Goal: Task Accomplishment & Management: Manage account settings

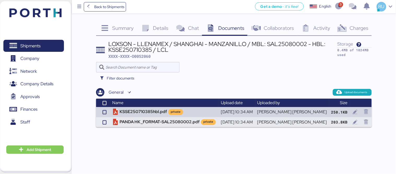
click at [47, 12] on img at bounding box center [35, 12] width 52 height 9
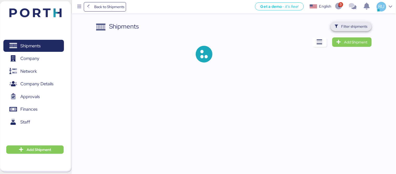
click at [344, 24] on span "Filter shipments" at bounding box center [355, 26] width 26 height 6
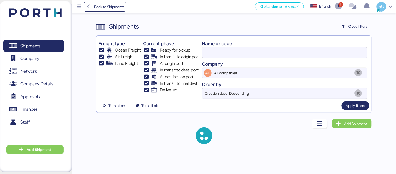
type input "O0052060"
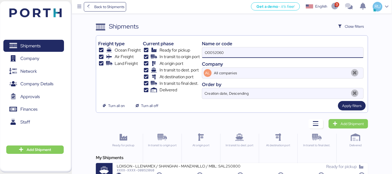
click at [226, 52] on input "O0052060" at bounding box center [282, 52] width 161 height 10
paste input "O0051988"
type input "O0051988"
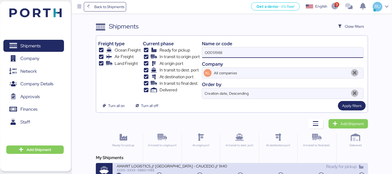
click at [173, 168] on div "XXXX-XXXX-O0051988" at bounding box center [179, 170] width 124 height 4
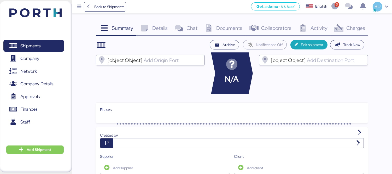
click at [345, 26] on div "Charges 0" at bounding box center [349, 29] width 38 height 14
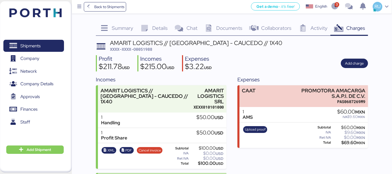
scroll to position [90, 0]
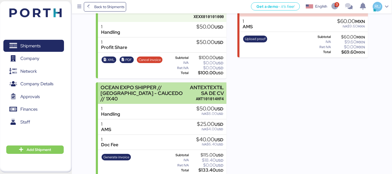
click at [208, 85] on div "ANTEXTEXTIL SA DE CV" at bounding box center [207, 90] width 34 height 11
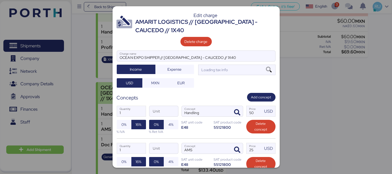
scroll to position [0, 0]
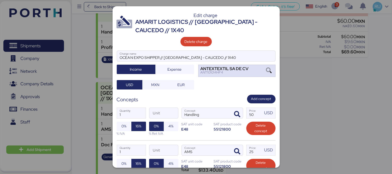
click at [258, 75] on div "ANTEXTEXTIL SA DE CV ANT101014HF4" at bounding box center [236, 71] width 77 height 12
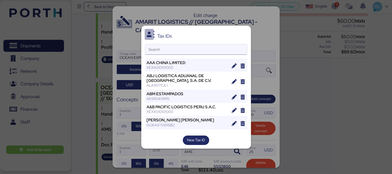
drag, startPoint x: 189, startPoint y: 54, endPoint x: 194, endPoint y: 50, distance: 6.3
click at [194, 50] on div "Search" at bounding box center [196, 49] width 102 height 11
click at [194, 50] on input "Search" at bounding box center [196, 49] width 102 height 10
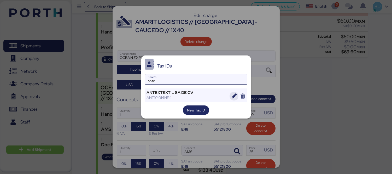
type input "ante"
click at [235, 96] on icon "button" at bounding box center [234, 96] width 5 height 5
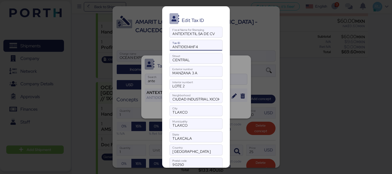
click at [194, 46] on input "ANT101014HF4" at bounding box center [196, 45] width 52 height 10
click at [196, 46] on input "ANT101014HF4" at bounding box center [196, 45] width 52 height 10
paste input "ANT101014HF4"
type input "ANT101014HF4"
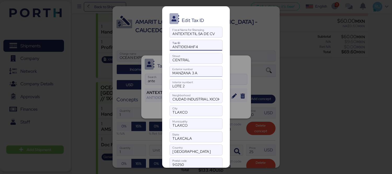
click at [192, 71] on input "MANZANA 3 A" at bounding box center [196, 71] width 52 height 10
click at [197, 72] on input "MANZANA 3A" at bounding box center [196, 71] width 52 height 10
type input "MANZANA 3A"
click at [181, 86] on input "LOTE 2" at bounding box center [196, 84] width 52 height 10
type input "LOTE2"
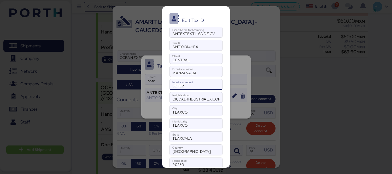
click at [204, 100] on input "CIUDAD INDUSTRIAL XICOHTENCATL III" at bounding box center [196, 97] width 52 height 10
click at [201, 112] on input "TLAXCO" at bounding box center [196, 110] width 52 height 10
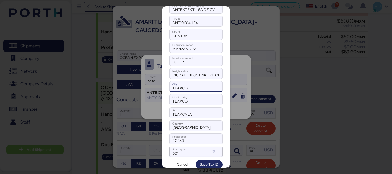
scroll to position [33, 0]
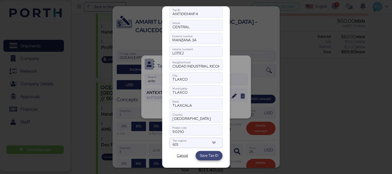
click at [202, 155] on span "Save Tax ID" at bounding box center [209, 155] width 19 height 6
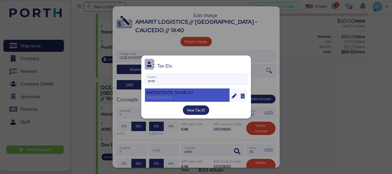
click at [200, 95] on div "ANT101014HF4" at bounding box center [187, 97] width 81 height 5
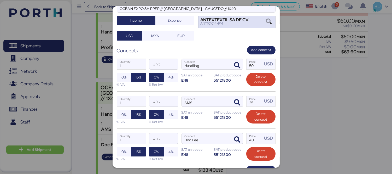
scroll to position [88, 0]
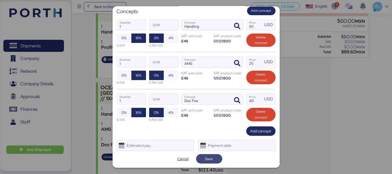
click at [205, 159] on span "Save" at bounding box center [209, 158] width 8 height 6
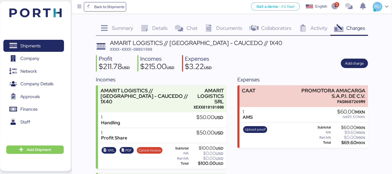
scroll to position [90, 0]
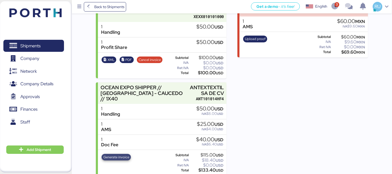
click at [118, 154] on span "Generate invoice" at bounding box center [116, 157] width 26 height 6
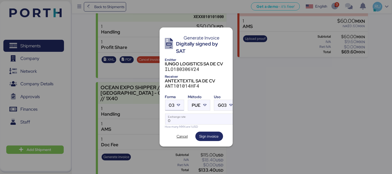
click at [179, 104] on icon at bounding box center [178, 104] width 5 height 5
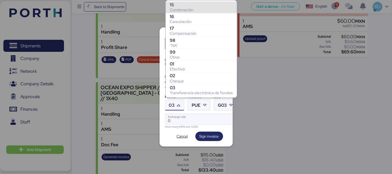
scroll to position [60, 0]
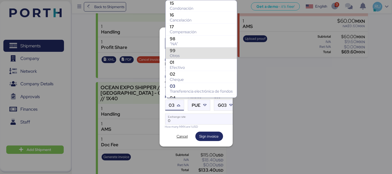
click at [191, 54] on div "Otros" at bounding box center [201, 55] width 63 height 5
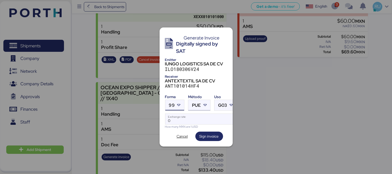
click at [205, 105] on icon at bounding box center [204, 104] width 5 height 5
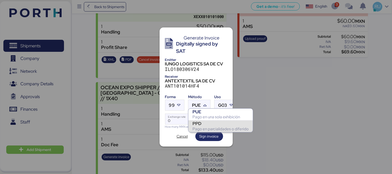
click at [199, 122] on div "PPD" at bounding box center [220, 123] width 56 height 5
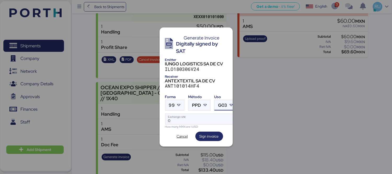
click at [221, 103] on span "G03" at bounding box center [222, 105] width 9 height 4
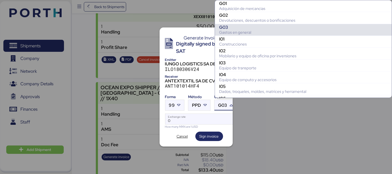
scroll to position [23, 0]
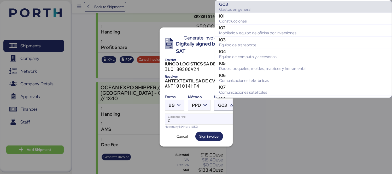
click at [221, 103] on span "G03" at bounding box center [222, 105] width 9 height 4
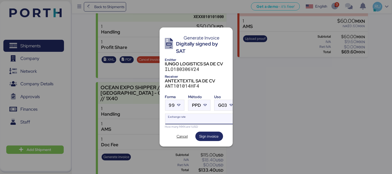
click at [186, 116] on input "Exchange rate" at bounding box center [200, 119] width 71 height 10
paste input "18.8176"
type input "18.8176"
click at [207, 134] on span "Sign invoice" at bounding box center [209, 136] width 19 height 6
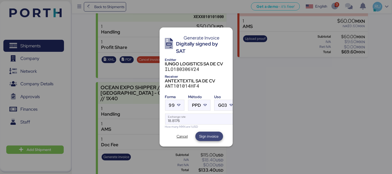
click at [208, 137] on span "Sign invoice" at bounding box center [209, 136] width 19 height 6
click at [207, 133] on span "Sign invoice" at bounding box center [209, 136] width 19 height 6
click at [186, 133] on span "Cancel" at bounding box center [182, 136] width 11 height 6
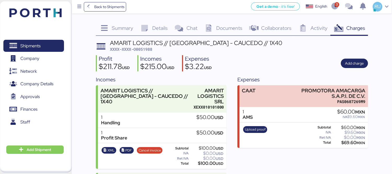
scroll to position [90, 0]
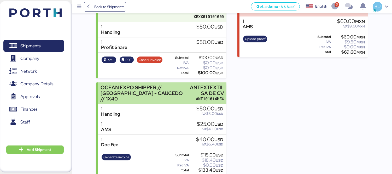
click at [202, 88] on div "ANTEXTEXTIL SA DE CV" at bounding box center [207, 90] width 34 height 11
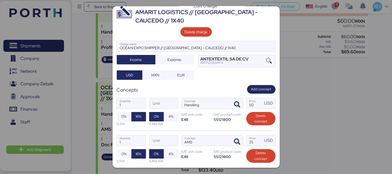
scroll to position [10, 0]
click at [261, 56] on div at bounding box center [196, 53] width 158 height 5
click at [261, 51] on input "OCEAN EXPO SHIPPER // [GEOGRAPHIC_DATA] - CAUCEDO // 1X40" at bounding box center [196, 46] width 158 height 10
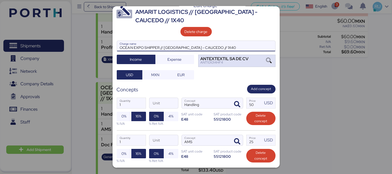
click at [264, 58] on icon at bounding box center [268, 61] width 9 height 6
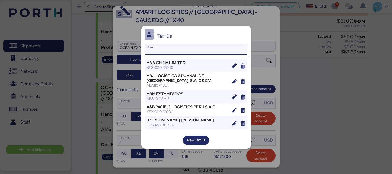
click at [211, 50] on input "Search" at bounding box center [196, 49] width 102 height 10
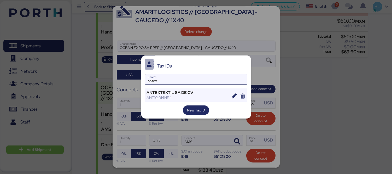
type input "antex"
click at [183, 87] on div "Tax IDs antex Search ANTEXTEXTIL SA DE CV ANT101014HF4 New Tax ID" at bounding box center [196, 86] width 110 height 63
click at [230, 97] on span "button" at bounding box center [234, 96] width 9 height 9
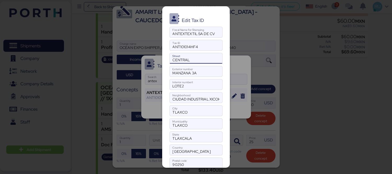
click at [194, 61] on input "CENTRAL" at bounding box center [196, 58] width 52 height 10
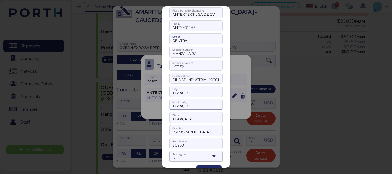
scroll to position [19, 0]
click at [205, 80] on input "CIUDAD INDUSTRIAL XICOHTENCATL III" at bounding box center [196, 78] width 52 height 10
click at [216, 80] on input "CIUDAD INDUSTRIAL XICOHTENCATL III" at bounding box center [196, 78] width 52 height 10
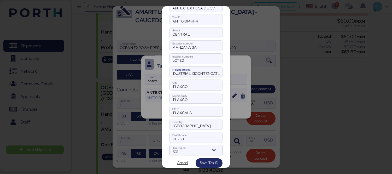
scroll to position [33, 0]
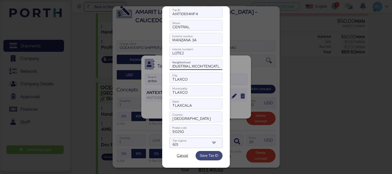
type input "CIUDAD INDUSTRIAL XICOHTENCATL"
click at [202, 157] on span "Save Tax ID" at bounding box center [209, 155] width 19 height 6
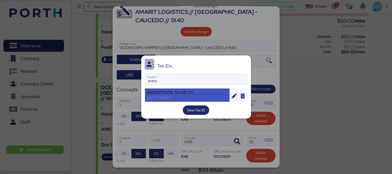
click at [198, 93] on div "ANTEXTEXTIL SA DE CV" at bounding box center [187, 92] width 81 height 5
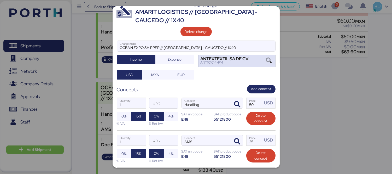
scroll to position [88, 0]
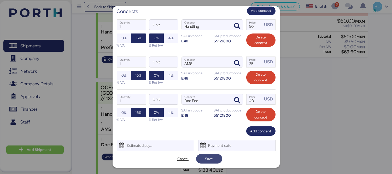
click at [205, 158] on span "Save" at bounding box center [209, 158] width 8 height 6
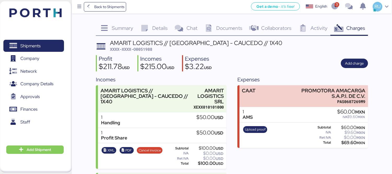
scroll to position [90, 0]
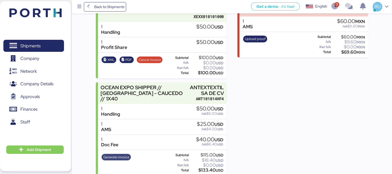
click at [118, 154] on span "Generate invoice" at bounding box center [116, 157] width 26 height 6
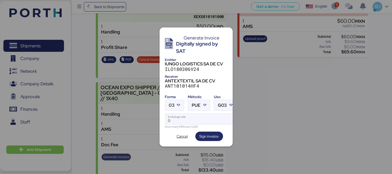
scroll to position [0, 0]
click at [171, 105] on span "03" at bounding box center [171, 105] width 5 height 4
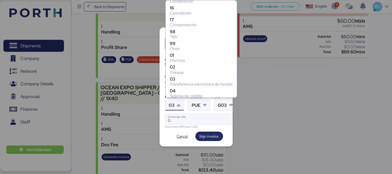
scroll to position [67, 0]
click at [199, 44] on div "99" at bounding box center [201, 42] width 63 height 5
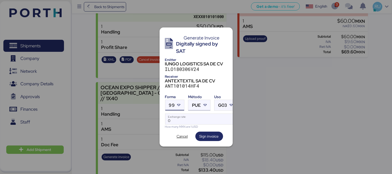
click at [205, 107] on div at bounding box center [205, 105] width 9 height 10
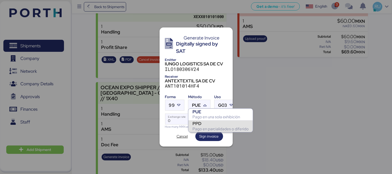
click at [202, 120] on div "PPD Pago en parcialidades o diferido" at bounding box center [220, 126] width 65 height 12
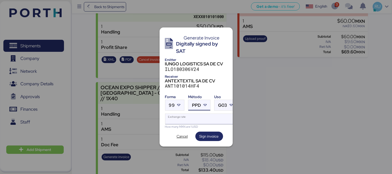
click at [207, 119] on input "Exchange rate" at bounding box center [200, 119] width 71 height 10
paste input "18.8176"
type input "18.8176"
click at [204, 135] on span "Sign invoice" at bounding box center [209, 136] width 19 height 6
click at [185, 133] on span "Cancel" at bounding box center [182, 136] width 11 height 6
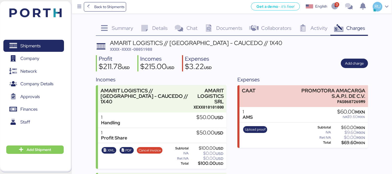
scroll to position [90, 0]
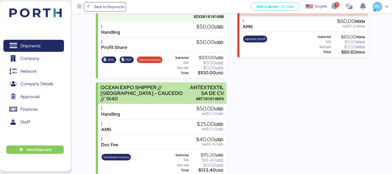
click at [208, 85] on div "ANTEXTEXTIL SA DE CV" at bounding box center [207, 90] width 34 height 11
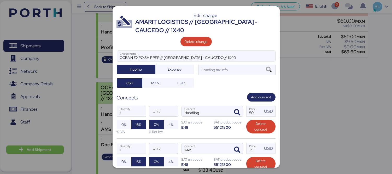
scroll to position [0, 0]
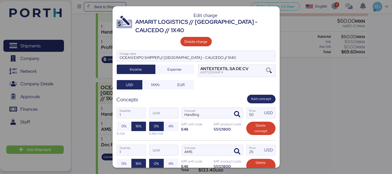
click at [314, 77] on div at bounding box center [196, 87] width 392 height 174
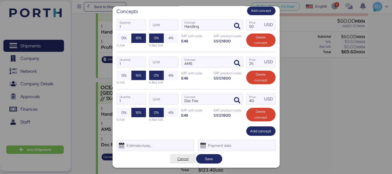
click at [179, 159] on span "Cancel" at bounding box center [182, 158] width 11 height 6
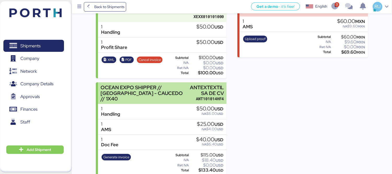
scroll to position [0, 0]
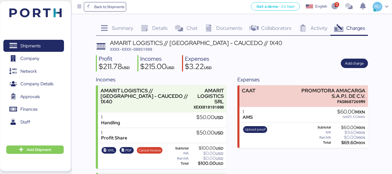
click at [147, 52] on div "AMARIT LOGISTICS // VERACRUZ - CAUCEDO // 1X40 XXXX-XXXX-O0051988 Profit $211.7…" at bounding box center [232, 153] width 272 height 226
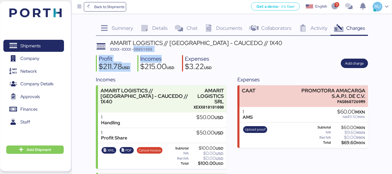
click at [147, 50] on div "AMARIT LOGISTICS // VERACRUZ - CAUCEDO // 1X40 XXXX-XXXX-O0051988 Profit $211.7…" at bounding box center [232, 153] width 272 height 226
click at [147, 50] on span "XXXX-XXXX-O0051988" at bounding box center [131, 48] width 42 height 5
click at [306, 53] on div "AMARIT LOGISTICS // VERACRUZ - CAUCEDO // 1X40 XXXX-XXXX-O0051988 Profit $211.7…" at bounding box center [232, 153] width 272 height 226
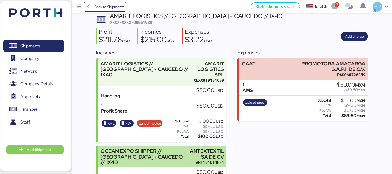
scroll to position [90, 0]
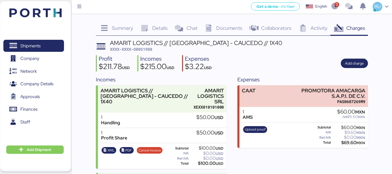
scroll to position [85, 0]
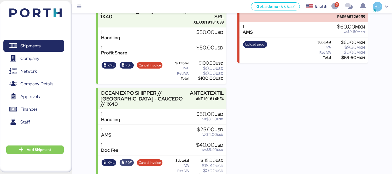
click at [130, 160] on span "PDF" at bounding box center [128, 163] width 7 height 6
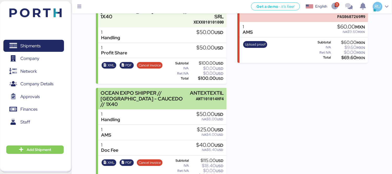
scroll to position [0, 0]
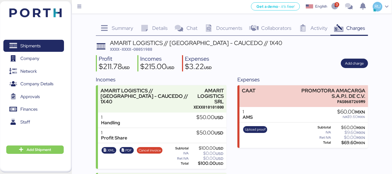
click at [149, 48] on span "XXXX-XXXX-O0051988" at bounding box center [131, 48] width 42 height 5
copy span "O0051988"
click at [56, 7] on div "Shipments 0 Company 0 Network 0 Company Details 0 Approvals 0 Finances 0 Staff …" at bounding box center [36, 86] width 72 height 171
click at [41, 19] on header at bounding box center [28, 12] width 50 height 16
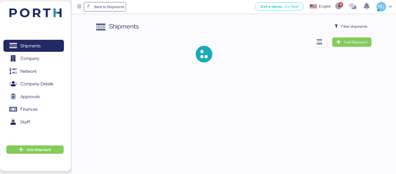
click at [351, 32] on div "Shipments Filter shipments Add Shipment" at bounding box center [234, 46] width 276 height 49
click at [351, 29] on span "Filter shipments" at bounding box center [355, 26] width 26 height 6
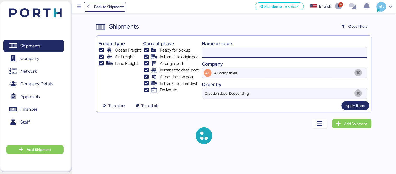
click at [291, 54] on input at bounding box center [284, 52] width 165 height 10
paste input "O0051941"
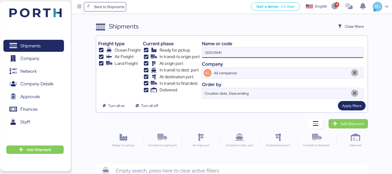
scroll to position [12, 0]
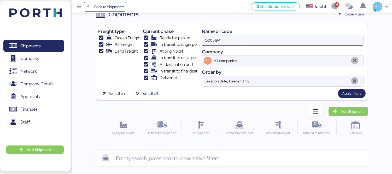
type input "O0051941"
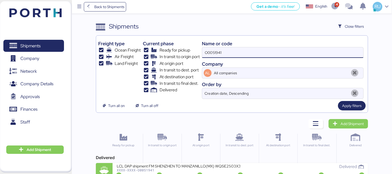
scroll to position [10, 0]
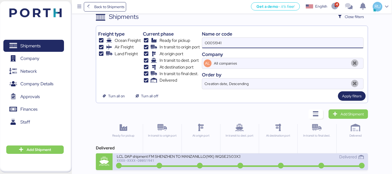
click at [215, 155] on div "LCL DAP shipment FM SHENZHEN TO MANZANILLO(MX) WQSE2503X37" at bounding box center [179, 156] width 124 height 4
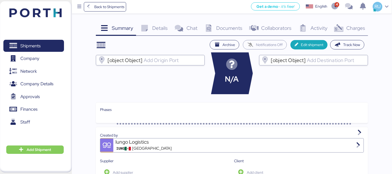
click at [350, 31] on div "Charges 0" at bounding box center [349, 29] width 38 height 14
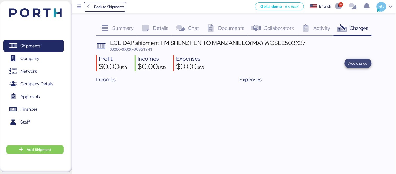
click at [354, 62] on span "Add charge" at bounding box center [358, 63] width 19 height 6
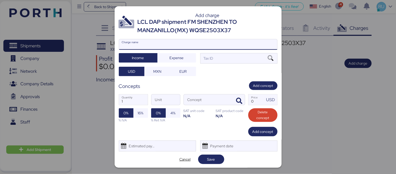
click at [237, 43] on input "Charge name" at bounding box center [198, 44] width 158 height 10
type input "CAAT"
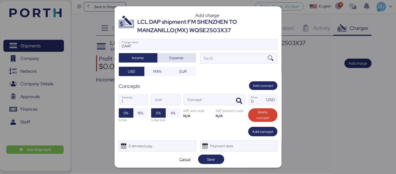
click at [185, 58] on span "Expense" at bounding box center [177, 57] width 30 height 7
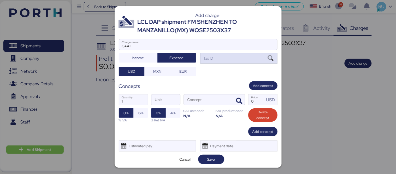
click at [211, 58] on div "Tax ID" at bounding box center [208, 58] width 11 height 6
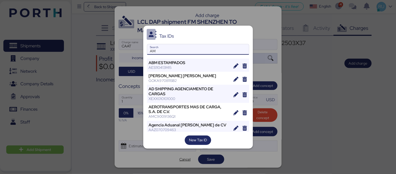
type input "A"
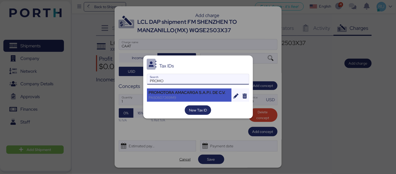
type input "PROMO"
click at [189, 96] on div "PAS0607269M9" at bounding box center [189, 97] width 81 height 5
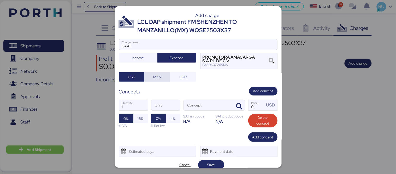
click at [162, 76] on span "MXN" at bounding box center [157, 76] width 17 height 7
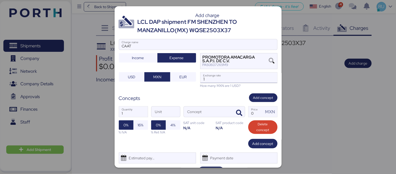
click at [208, 82] on input "1" at bounding box center [239, 77] width 77 height 10
type input "18.7"
click at [236, 112] on icon "button" at bounding box center [239, 113] width 6 height 6
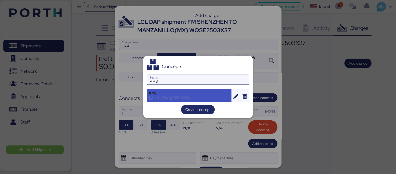
type input "AMS"
click at [169, 93] on div "AMS" at bounding box center [189, 93] width 81 height 5
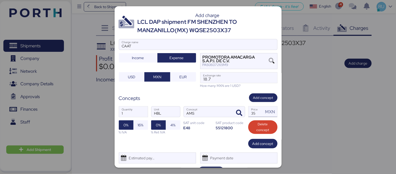
click at [252, 109] on input "35" at bounding box center [256, 111] width 15 height 10
type input "3"
type input "60"
click at [140, 127] on span "16%" at bounding box center [141, 125] width 6 height 6
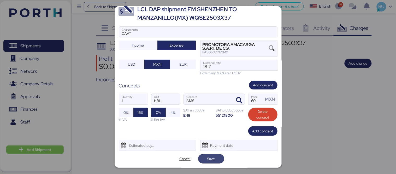
click at [210, 159] on span "Save" at bounding box center [211, 158] width 8 height 6
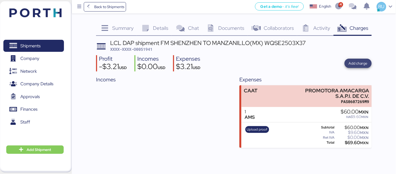
click at [364, 64] on span "Add charge" at bounding box center [358, 63] width 19 height 6
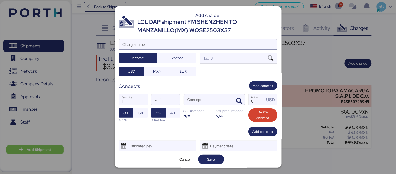
click at [215, 43] on input "Charge name" at bounding box center [198, 44] width 158 height 10
type input "f"
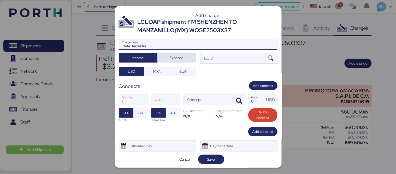
type input "Flete Terrestre"
click at [176, 57] on span "Expense" at bounding box center [177, 58] width 14 height 6
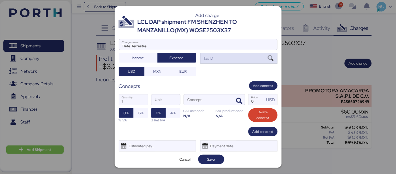
click at [203, 59] on div "Tax ID" at bounding box center [208, 58] width 11 height 6
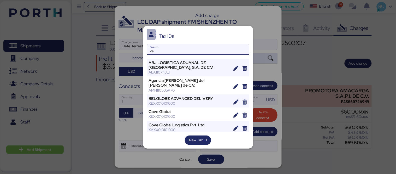
type input "v"
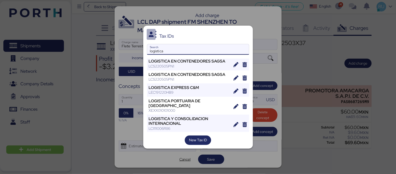
scroll to position [121, 0]
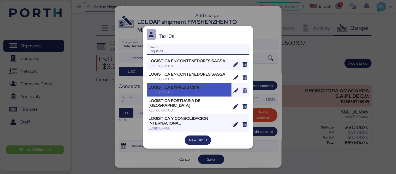
type input "logistica"
click at [180, 96] on div "LOGISTICA EXPRESS C&M LEC191220HB9" at bounding box center [189, 89] width 85 height 13
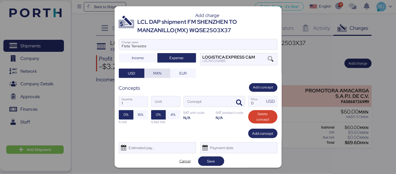
click at [153, 75] on span "MXN" at bounding box center [157, 73] width 8 height 6
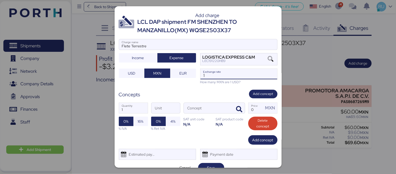
click at [209, 79] on input "1" at bounding box center [239, 74] width 77 height 10
type input "18.7"
click at [236, 106] on icon "button" at bounding box center [239, 109] width 6 height 6
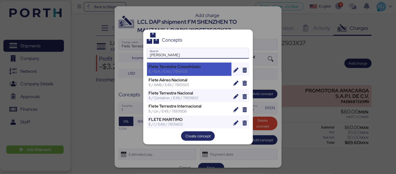
type input "[PERSON_NAME]"
click at [197, 71] on div "$ / N/A / E48 / 78141501" at bounding box center [189, 71] width 81 height 5
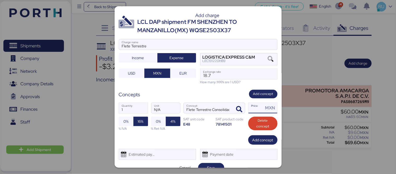
click at [252, 110] on input "Price MXN" at bounding box center [256, 108] width 15 height 10
type input "0"
type input "2"
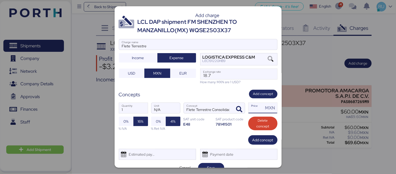
type input "0"
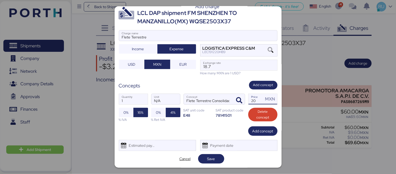
type input "2"
type input "21000"
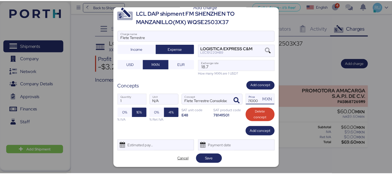
scroll to position [0, 0]
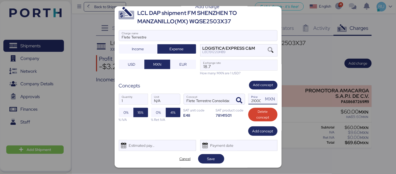
click at [205, 164] on div "Add charge LCL DAP shipment FM SHENZHEN TO MANZANILLO(MX) WQSE2503X37 [PERSON_N…" at bounding box center [198, 86] width 167 height 161
click at [205, 162] on span "Save" at bounding box center [211, 158] width 26 height 9
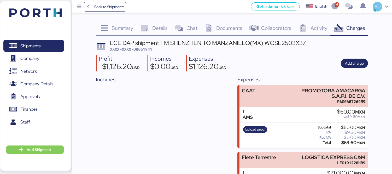
scroll to position [41, 0]
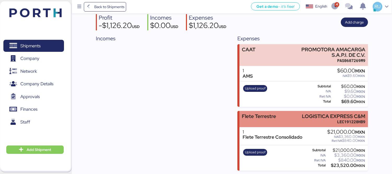
click at [280, 119] on div "[PERSON_NAME] Terrestre LOGISTICA EXPRESS C&M LEC191220HB9" at bounding box center [304, 119] width 129 height 16
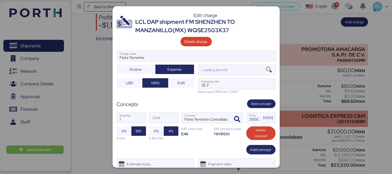
scroll to position [0, 0]
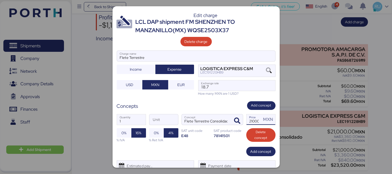
click at [254, 121] on input "21000" at bounding box center [254, 119] width 15 height 10
type input "0"
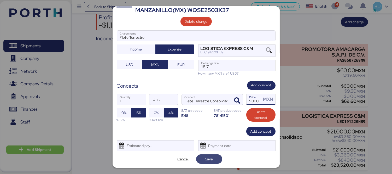
type input "19000"
click at [216, 160] on span "Save" at bounding box center [209, 158] width 26 height 9
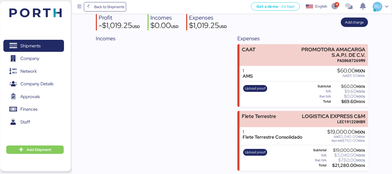
scroll to position [0, 0]
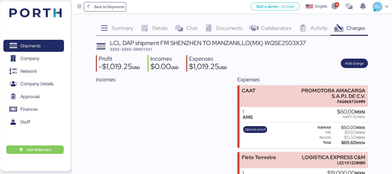
click at [147, 49] on span "XXXX-XXXX-O0051941" at bounding box center [131, 48] width 42 height 5
copy span "O0051941"
click at [309, 60] on div "Profit -$1,019.25 USD Incomes $0.00 USD Expenses $1,019.25 USD Add charge" at bounding box center [232, 63] width 272 height 16
click at [59, 18] on div "Shipments 0 Company 0 Network 0 Company Details 0 Approvals 0 Finances 0 Staff …" at bounding box center [36, 86] width 72 height 171
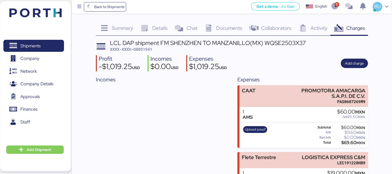
click at [54, 11] on img at bounding box center [35, 12] width 52 height 9
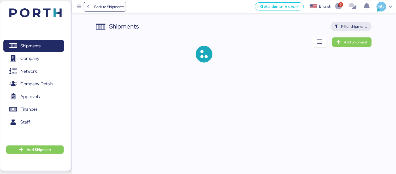
click at [348, 26] on span "Filter shipments" at bounding box center [355, 26] width 26 height 6
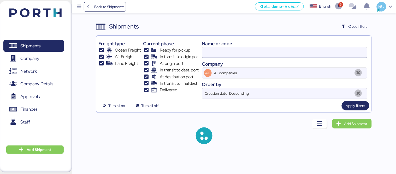
click at [261, 54] on input at bounding box center [284, 52] width 165 height 10
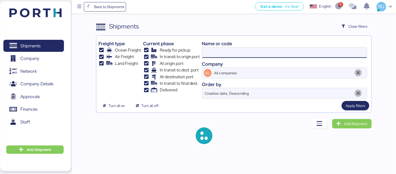
paste input "O0052062"
type input "O0052062"
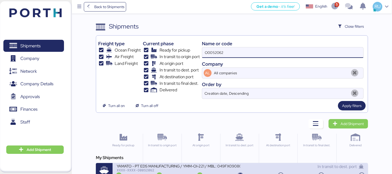
click at [204, 163] on div "YAMATO - PT EDS MANUFACTURING / YMM-OI-221 / MBL: 049FX09080 / HBL: YIFFW016351…" at bounding box center [240, 171] width 255 height 17
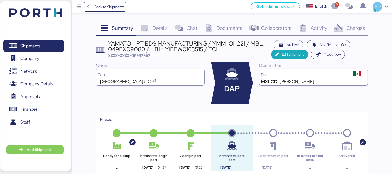
click at [223, 25] on span "Documents" at bounding box center [229, 28] width 26 height 7
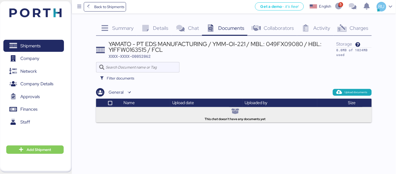
click at [164, 31] on span "Details" at bounding box center [160, 28] width 15 height 7
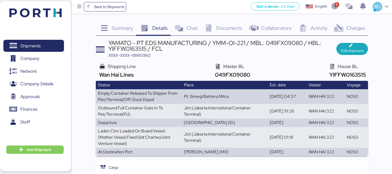
click at [282, 40] on div "YAMATO - PT EDS MANUFACTURING / YMM-OI-221 / MBL: 049FX09080 / HBL: YIFFW016351…" at bounding box center [222, 46] width 228 height 12
copy div "049FX09080"
